Goal: Find contact information: Find contact information

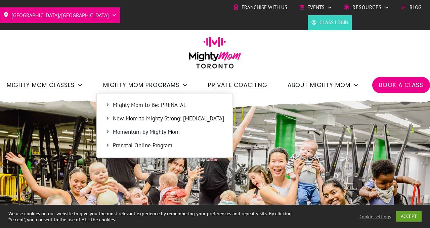
click at [172, 105] on span "Mighty Mom to Be: PRENATAL" at bounding box center [168, 105] width 111 height 9
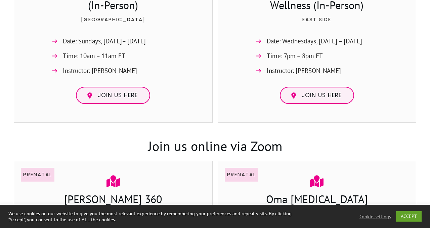
scroll to position [573, 0]
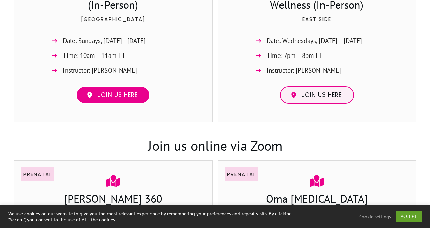
click at [118, 99] on span "Join us here" at bounding box center [118, 94] width 40 height 7
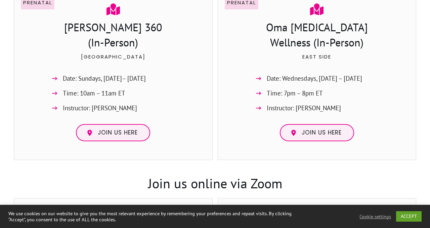
scroll to position [535, 0]
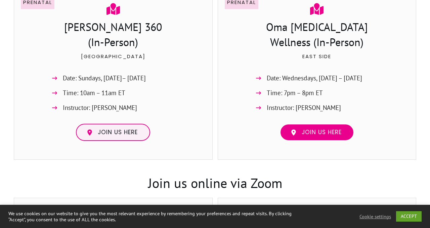
click at [314, 136] on span "Join us here" at bounding box center [322, 132] width 40 height 7
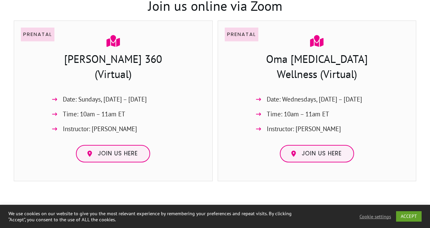
scroll to position [714, 0]
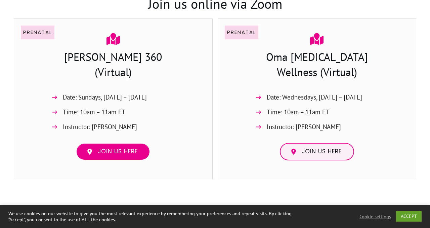
click at [118, 155] on span "Join us here" at bounding box center [118, 151] width 40 height 7
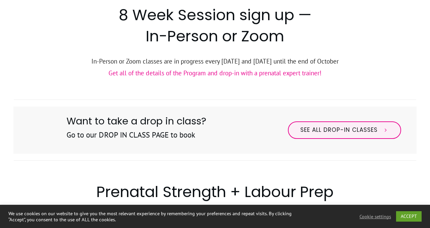
scroll to position [283, 0]
click at [171, 77] on link "Get all of the details of the Program and drop-in with a prenatal expert traine…" at bounding box center [215, 73] width 213 height 8
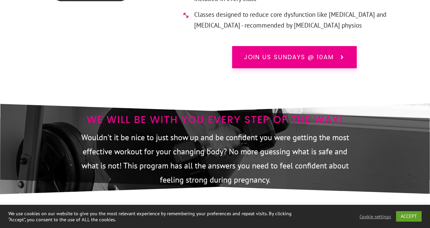
scroll to position [3813, 0]
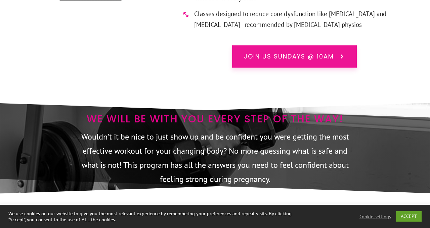
click at [281, 52] on span "Join us Sundays @ 10am" at bounding box center [289, 56] width 90 height 9
click at [332, 45] on link "Join us Sundays @ 10am" at bounding box center [294, 56] width 125 height 22
click at [314, 52] on span "Join us Sundays @ 10am" at bounding box center [289, 56] width 90 height 9
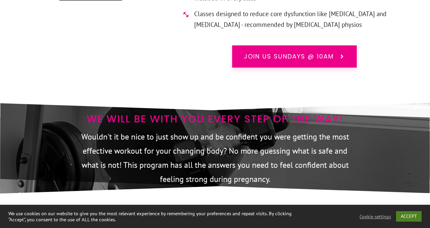
click at [409, 219] on link "ACCEPT" at bounding box center [409, 216] width 26 height 10
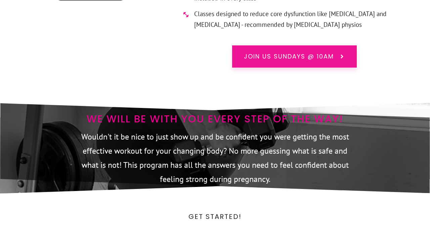
click at [315, 52] on span "Join us Sundays @ 10am" at bounding box center [289, 56] width 90 height 9
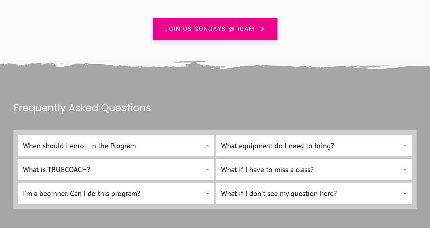
scroll to position [4609, 0]
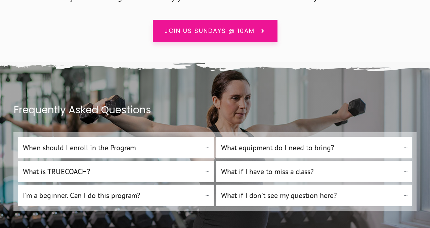
click at [200, 27] on span "Join us Sundays @ 10am" at bounding box center [210, 31] width 90 height 9
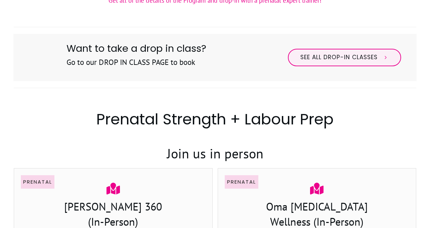
scroll to position [0, 0]
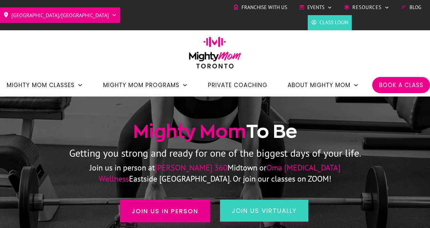
click at [343, 21] on span "Class Login" at bounding box center [334, 22] width 29 height 10
click at [323, 6] on span "Events" at bounding box center [316, 7] width 17 height 10
click at [327, 5] on link "Events" at bounding box center [315, 7] width 33 height 10
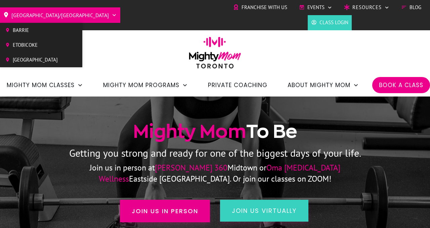
click at [26, 46] on span "Etobicoke" at bounding box center [35, 45] width 45 height 10
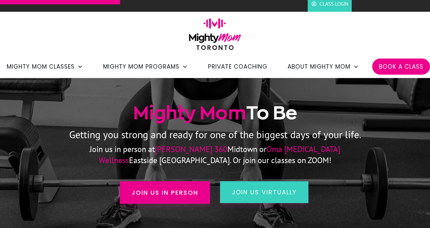
scroll to position [17, 0]
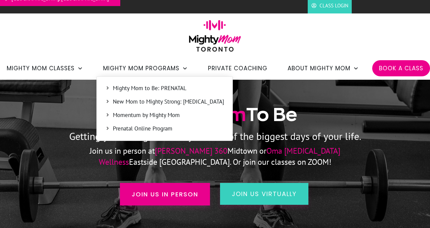
click at [181, 116] on span "Momentum by Mighty Mom" at bounding box center [168, 115] width 111 height 9
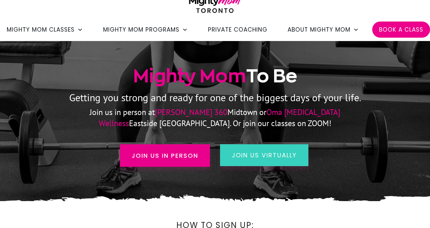
scroll to position [56, 0]
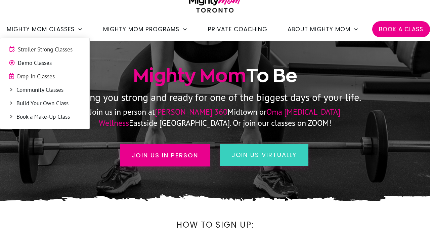
click at [71, 104] on span "Build Your Own Class" at bounding box center [48, 103] width 65 height 9
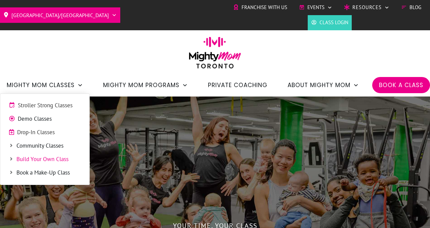
click at [67, 173] on span "Book a Make-Up Class" at bounding box center [48, 172] width 65 height 9
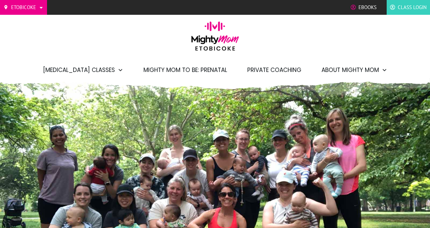
click at [199, 71] on span "Mighty Mom to Be: Prenatal" at bounding box center [186, 69] width 84 height 11
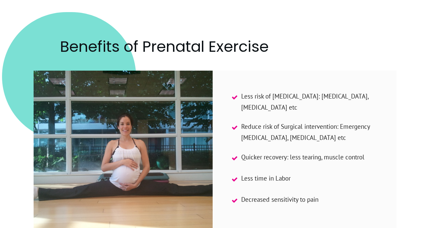
scroll to position [790, 0]
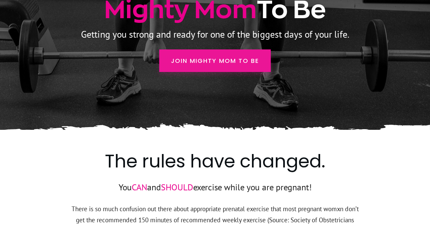
click at [199, 60] on span "Join Mighty Mom to Be" at bounding box center [215, 60] width 88 height 9
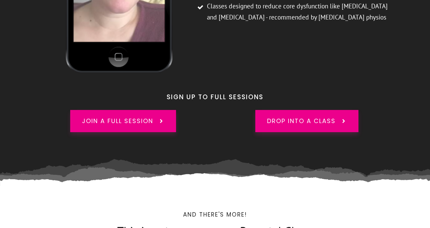
scroll to position [1941, 0]
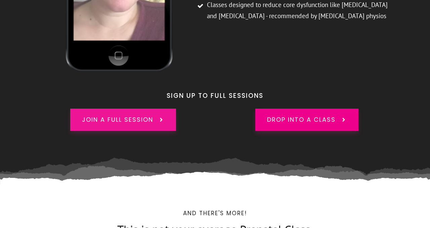
click at [134, 115] on span "Join a full session" at bounding box center [117, 119] width 71 height 9
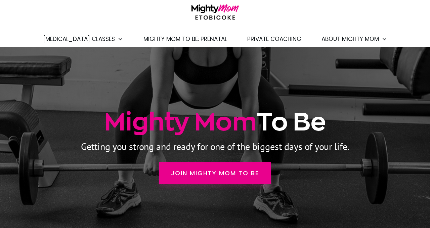
scroll to position [0, 0]
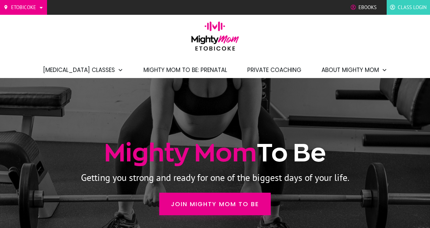
click at [180, 71] on span "Mighty Mom to Be: Prenatal" at bounding box center [186, 69] width 84 height 11
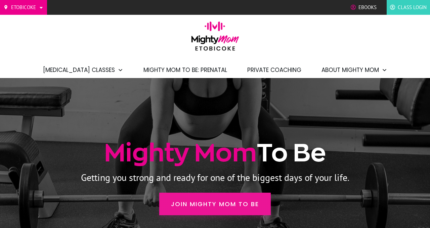
click at [220, 202] on span "Join Mighty Mom to Be" at bounding box center [215, 203] width 88 height 9
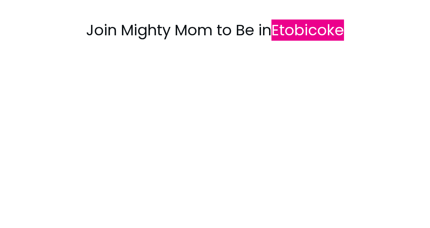
scroll to position [417, 0]
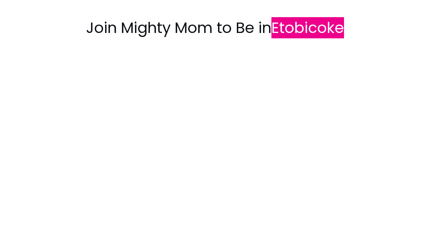
click at [287, 33] on span "Etobicoke" at bounding box center [308, 27] width 73 height 21
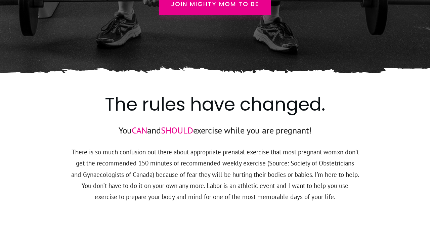
scroll to position [0, 0]
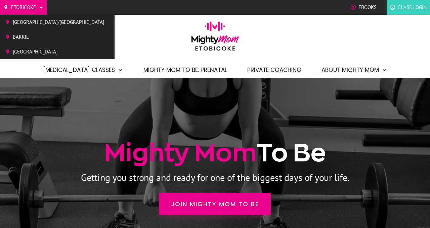
click at [26, 23] on span "[GEOGRAPHIC_DATA]/[GEOGRAPHIC_DATA]" at bounding box center [59, 22] width 92 height 10
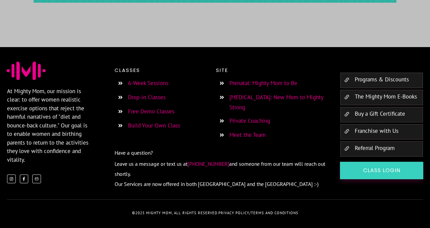
scroll to position [1298, 0]
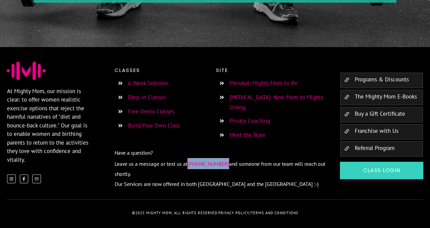
drag, startPoint x: 227, startPoint y: 163, endPoint x: 190, endPoint y: 163, distance: 37.0
click at [190, 163] on p "Leave us a message or text us at [PHONE_NUMBER] and someone from our team will …" at bounding box center [221, 168] width 212 height 21
copy span "(647) 493-3433"
click at [283, 84] on link "Prenatal: Mighty Mom to Be" at bounding box center [264, 82] width 68 height 7
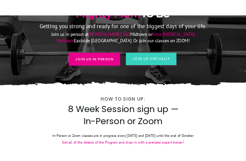
scroll to position [137, 0]
